Goal: Task Accomplishment & Management: Complete application form

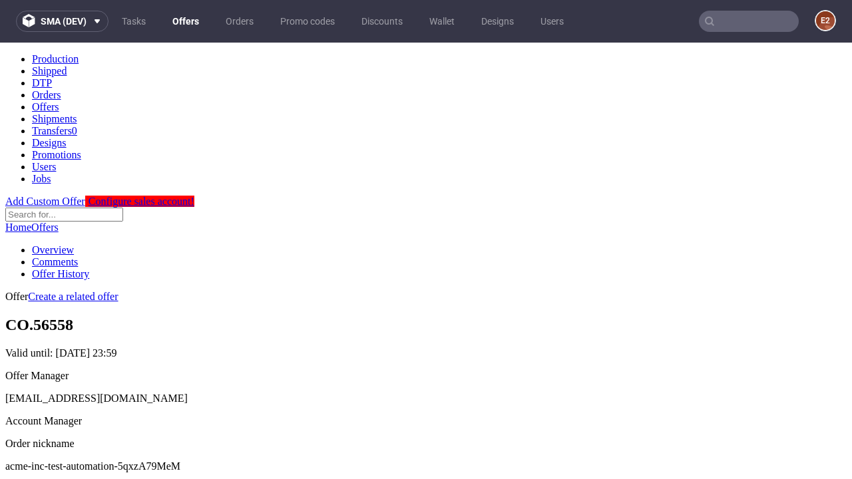
scroll to position [132, 0]
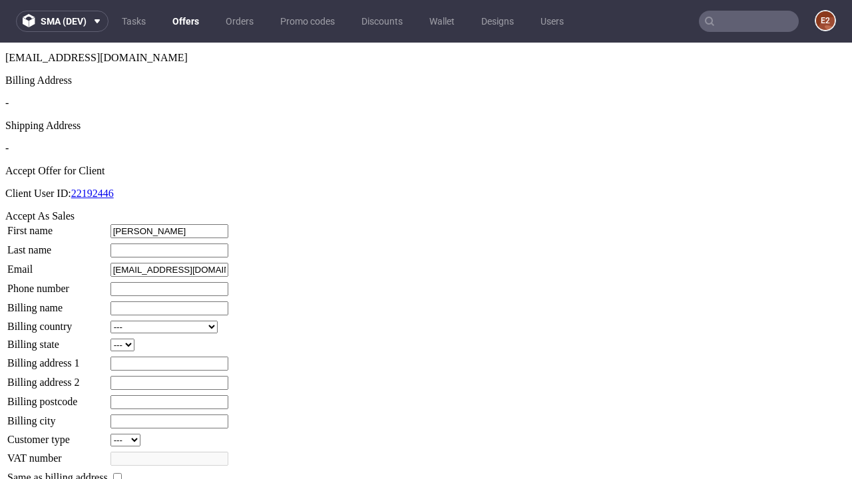
type input "[PERSON_NAME]"
type input "Lubowitz"
type input "1509813888"
type input "Napoleon_Feeney"
select select "13"
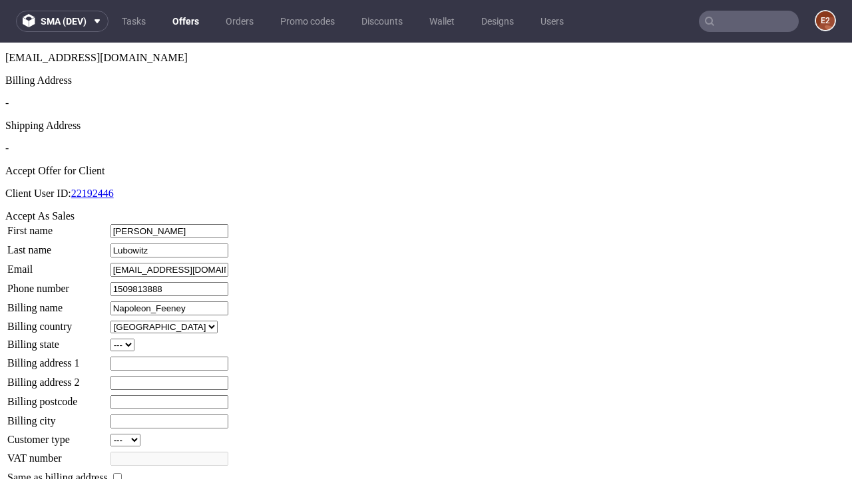
type input "Napoleon_Feeney"
type input "84 The Willows"
select select "132"
type input "84 The Willows"
type input "EH3 7WU"
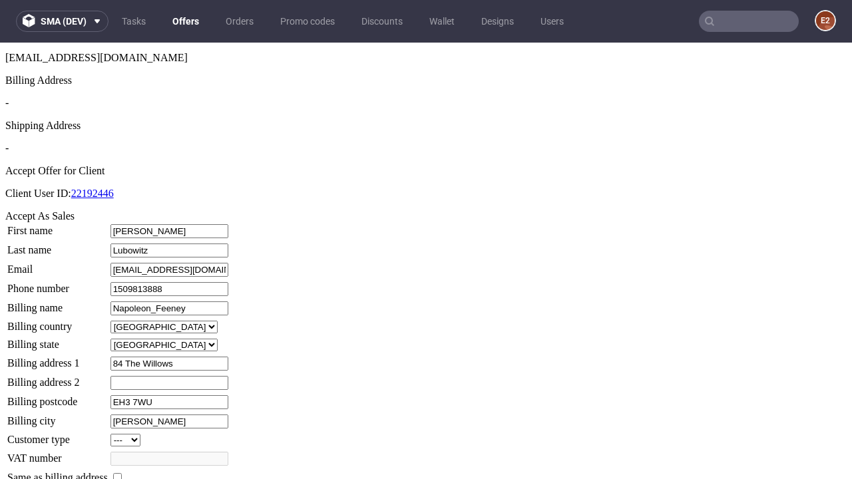
type input "[PERSON_NAME]"
click at [122, 473] on input "checkbox" at bounding box center [117, 477] width 9 height 9
checkbox input "true"
type input "Napoleon_Feeney"
select select "13"
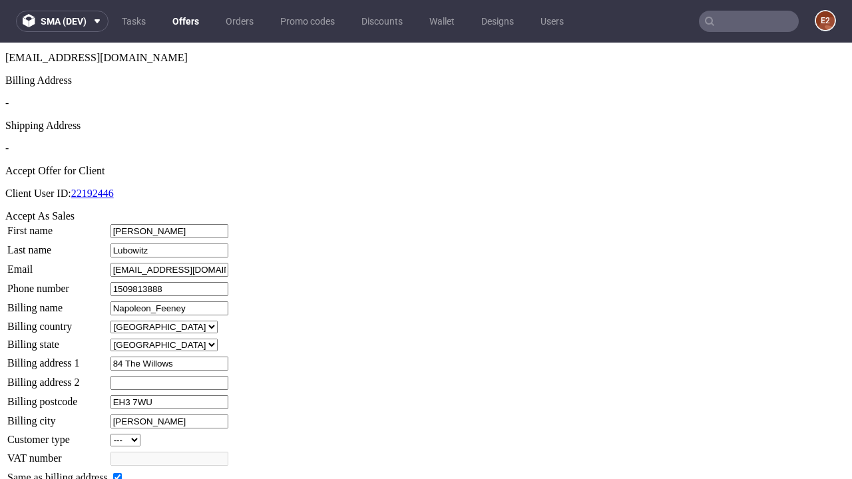
type input "84 The Willows"
type input "EH3 7WU"
type input "[PERSON_NAME]"
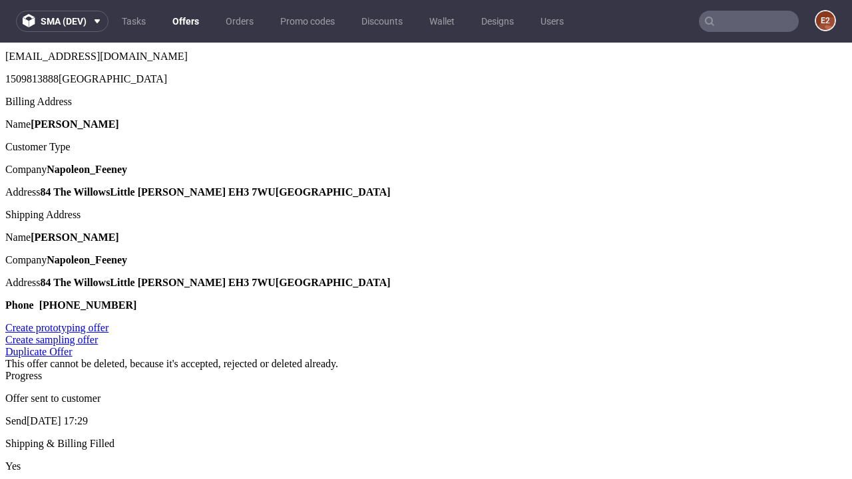
scroll to position [0, 0]
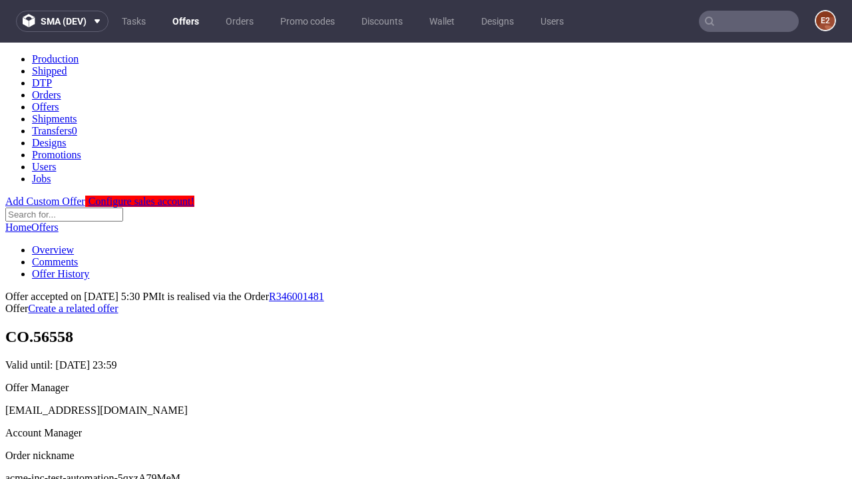
type input "[DATE]"
select select "12214305"
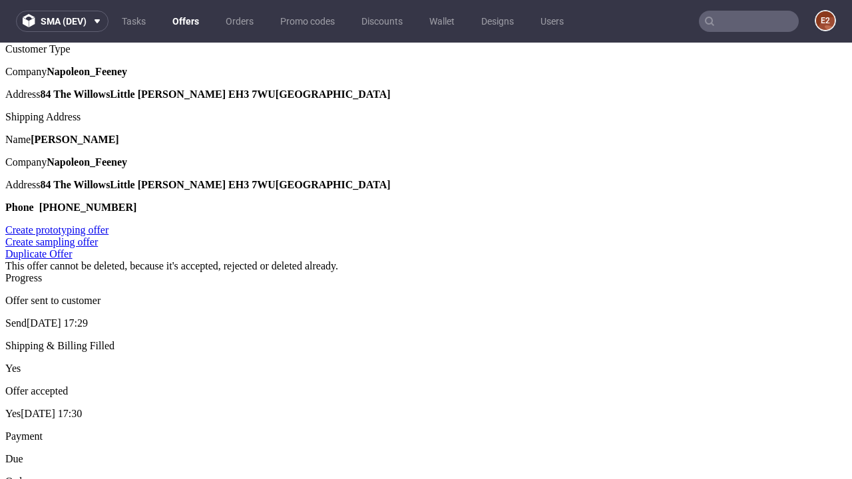
type input "In progress..."
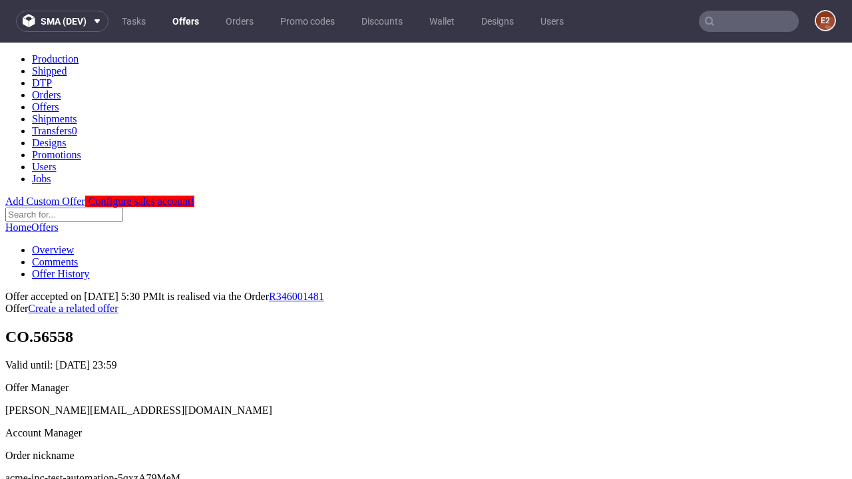
scroll to position [0, 0]
